Goal: Task Accomplishment & Management: Use online tool/utility

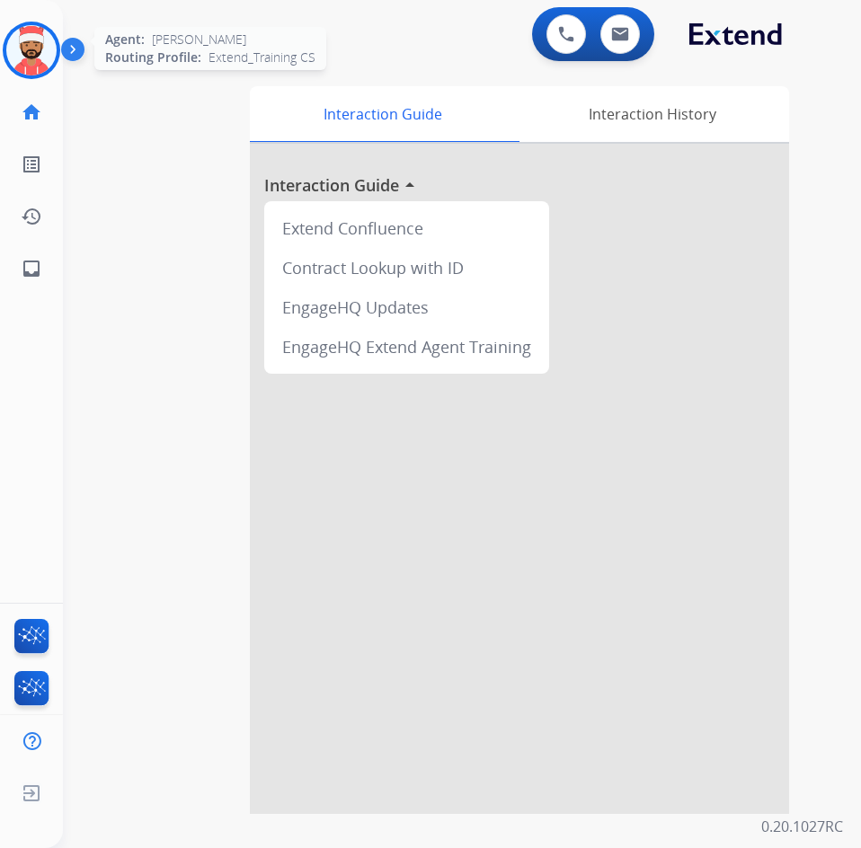
click at [36, 61] on img at bounding box center [31, 50] width 50 height 50
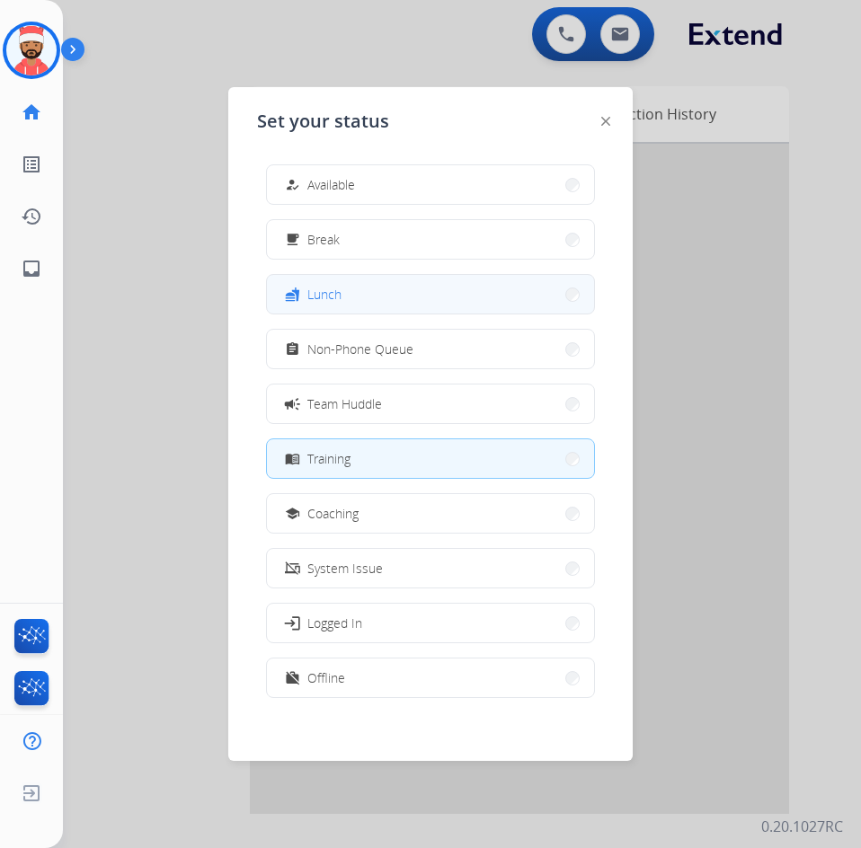
click at [347, 299] on button "fastfood Lunch" at bounding box center [430, 294] width 327 height 39
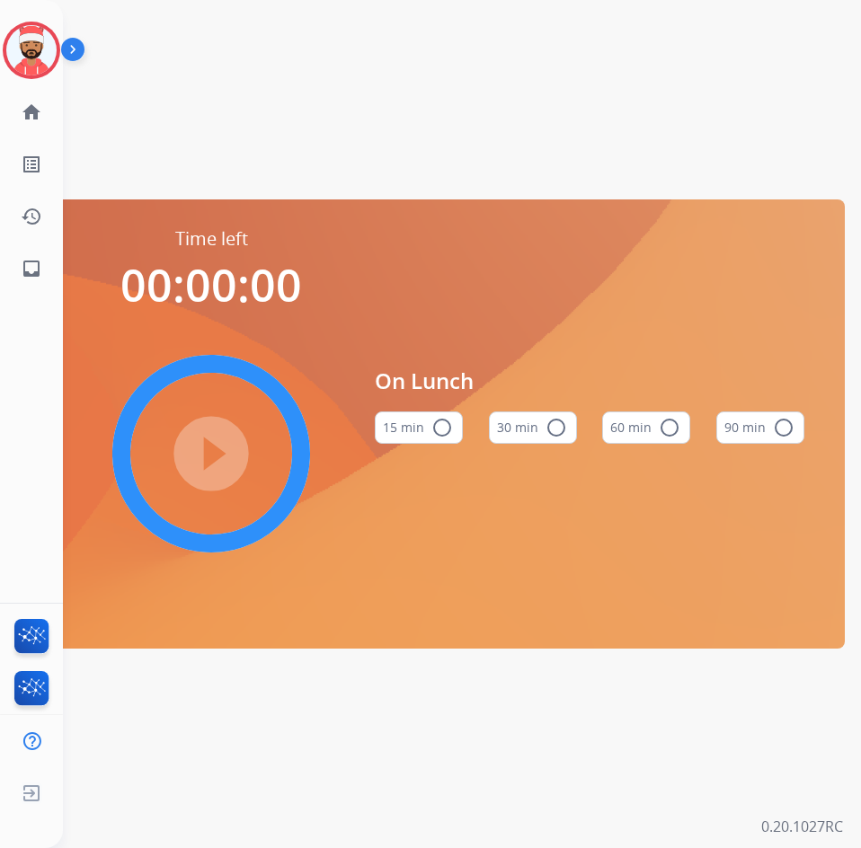
click at [557, 426] on mat-icon "radio_button_unchecked" at bounding box center [556, 428] width 22 height 22
click at [209, 443] on mat-icon "play_circle_filled" at bounding box center [211, 454] width 22 height 22
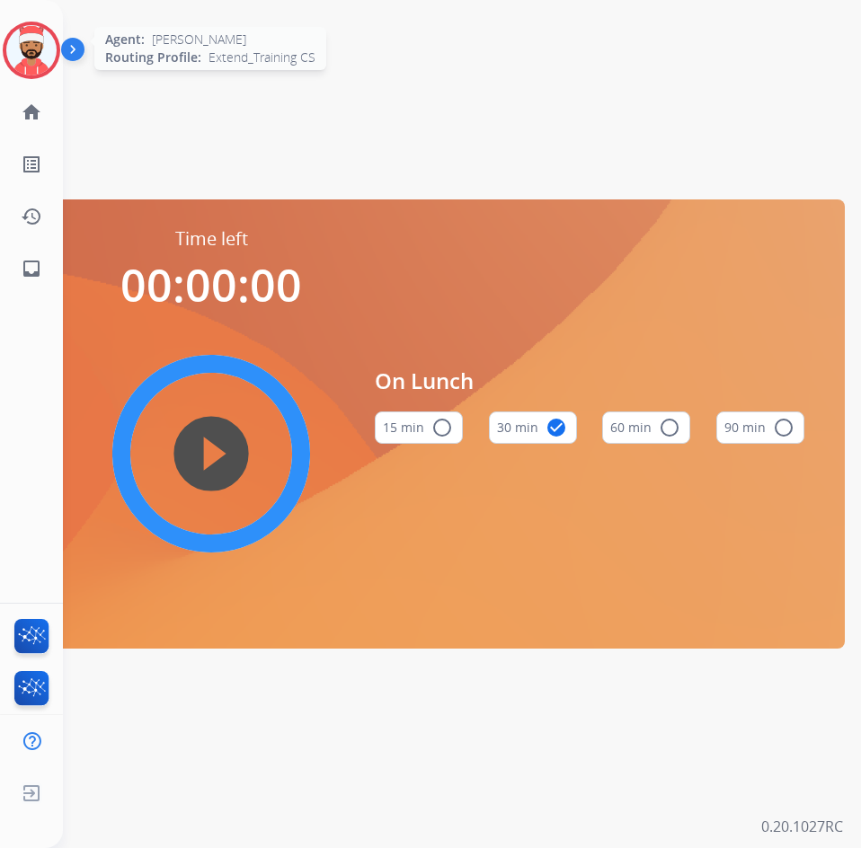
click at [22, 66] on img at bounding box center [31, 50] width 50 height 50
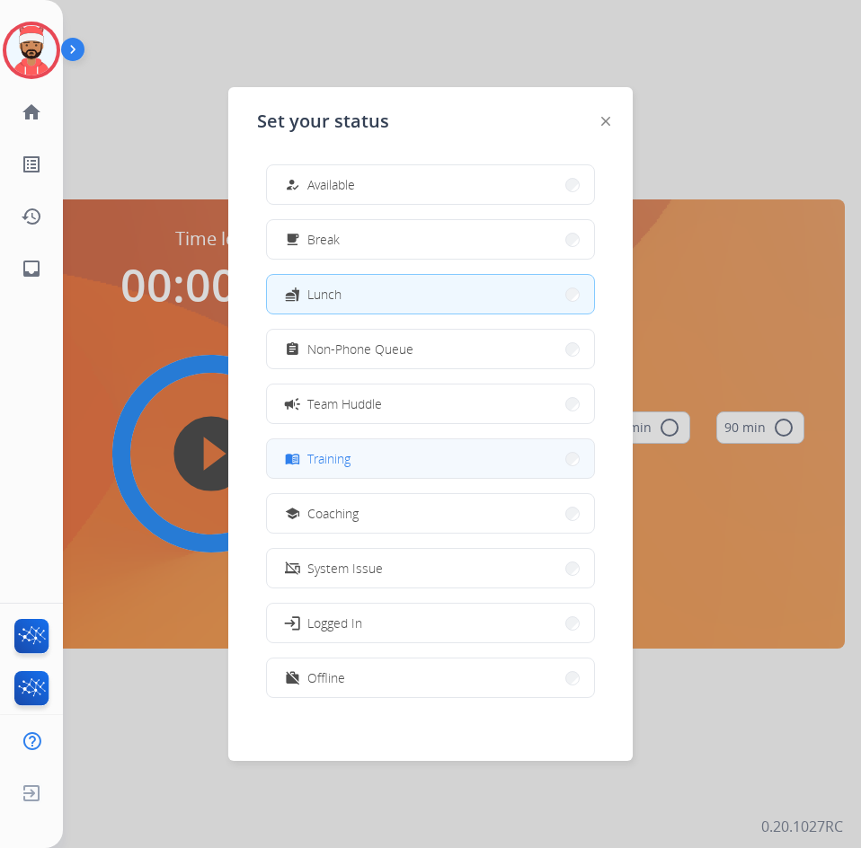
click at [382, 462] on button "menu_book Training" at bounding box center [430, 458] width 327 height 39
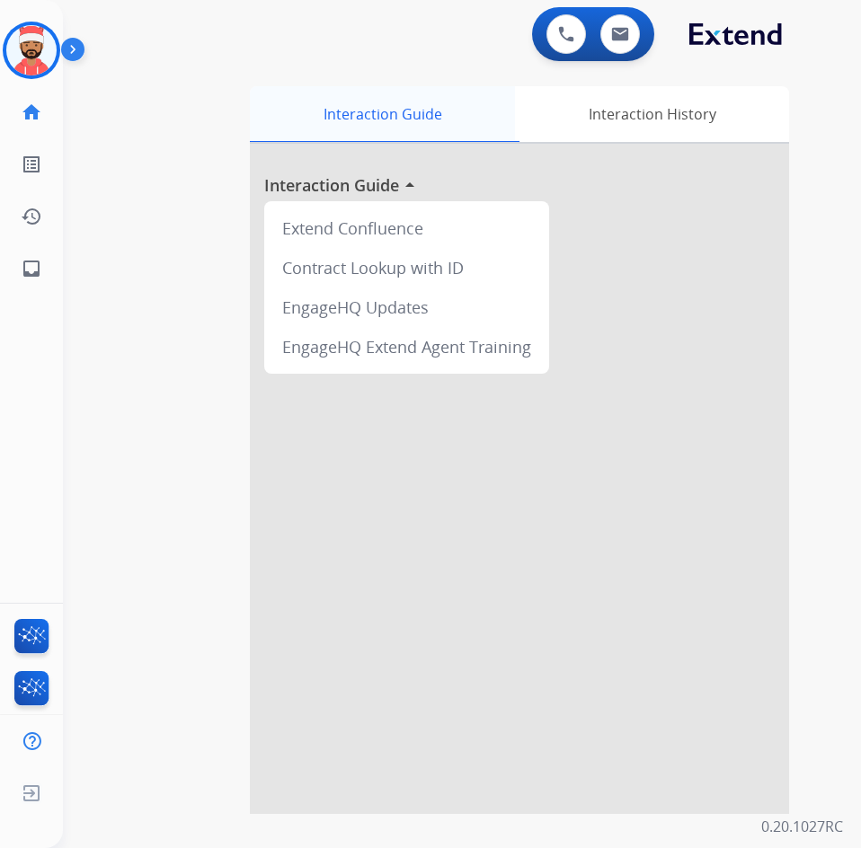
click at [262, 140] on div "Interaction Guide" at bounding box center [382, 114] width 265 height 56
